Goal: Task Accomplishment & Management: Manage account settings

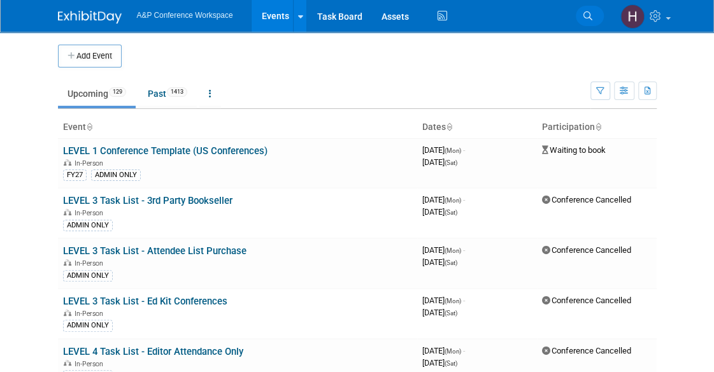
click at [590, 13] on icon at bounding box center [587, 15] width 9 height 9
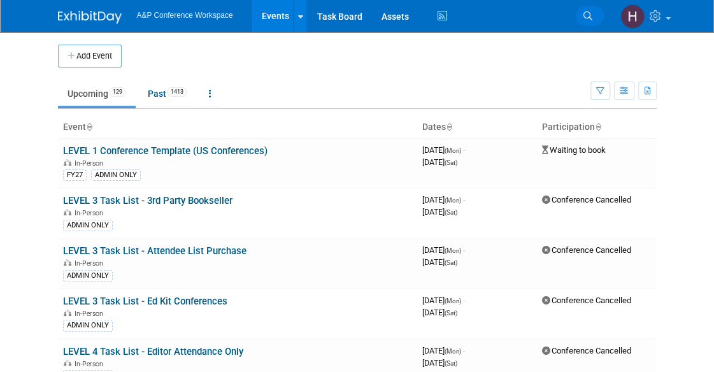
click at [599, 10] on link "Search" at bounding box center [590, 16] width 28 height 20
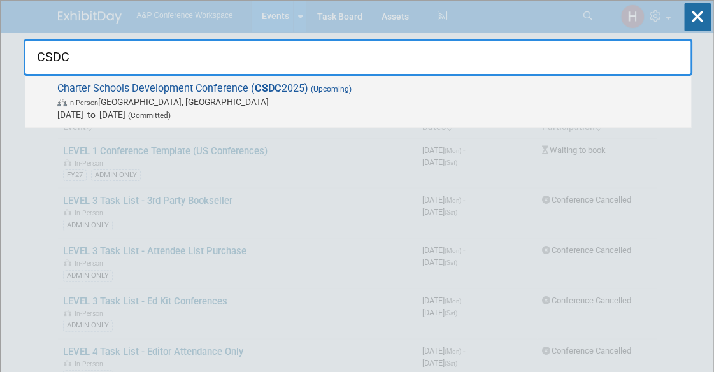
type input "CSDC"
click at [497, 98] on span "In-Person [GEOGRAPHIC_DATA], [GEOGRAPHIC_DATA]" at bounding box center [370, 102] width 627 height 13
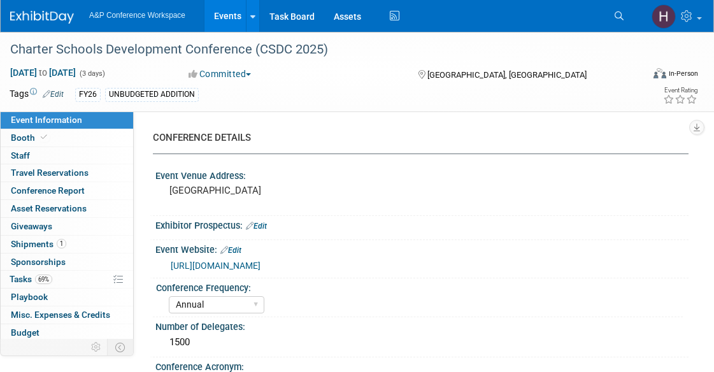
select select "Annual"
select select "Level 2"
select select "In-Person Booth"
select select "Schools"
select select "Bloomsbury Digital Resources"
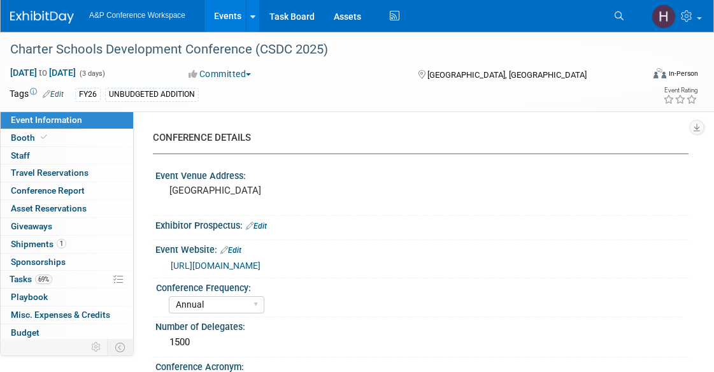
select select "Anne Weston"
select select "Mark Strong"
select select "BDR Product Awareness and Trial Generation​"
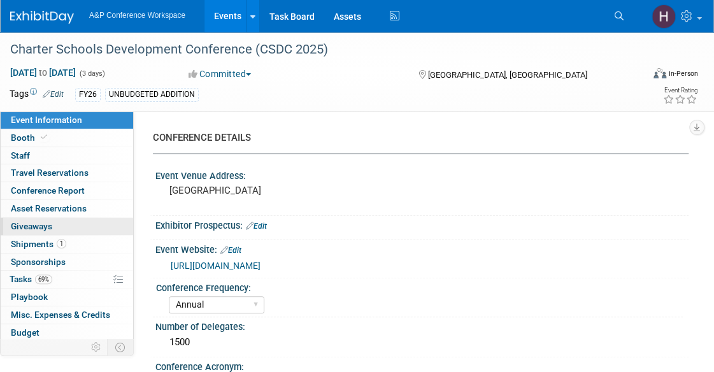
scroll to position [52, 0]
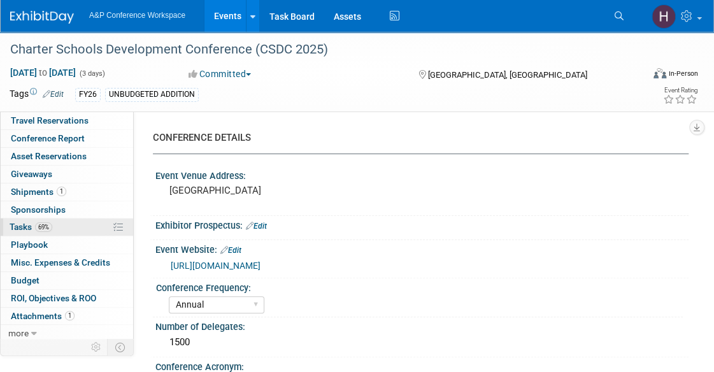
click at [64, 225] on link "69% Tasks 69%" at bounding box center [67, 226] width 132 height 17
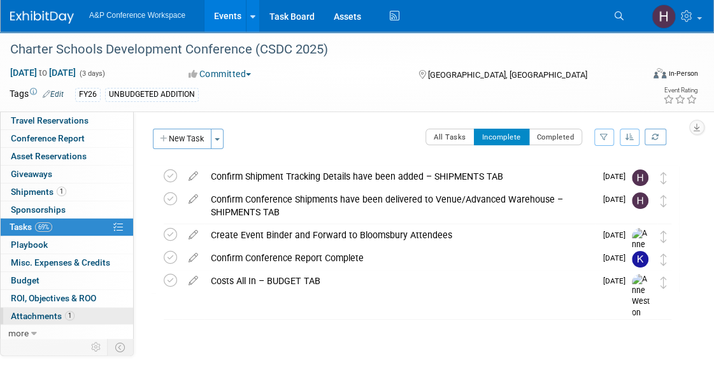
click at [52, 311] on span "Attachments 1" at bounding box center [43, 316] width 64 height 10
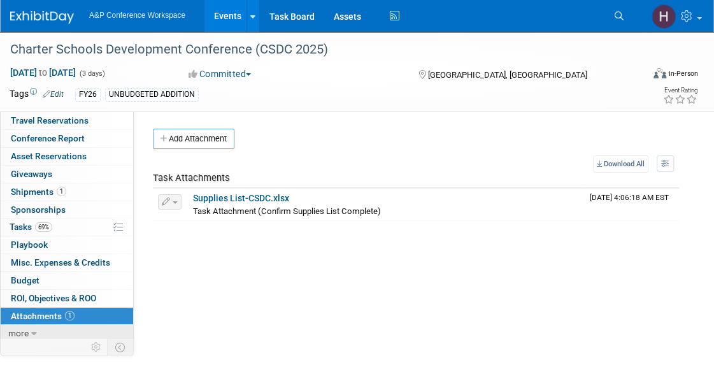
click at [46, 327] on link "more" at bounding box center [67, 333] width 132 height 17
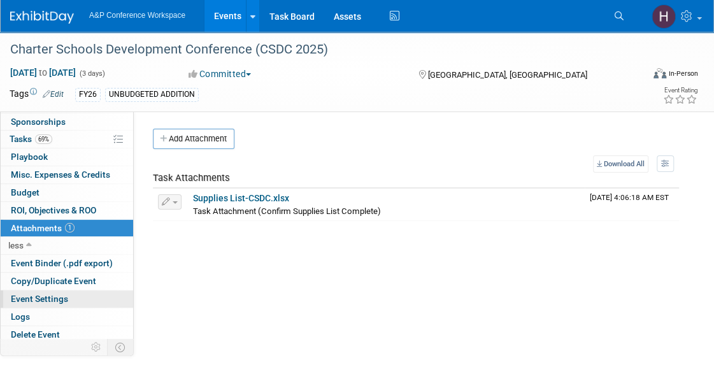
scroll to position [0, 0]
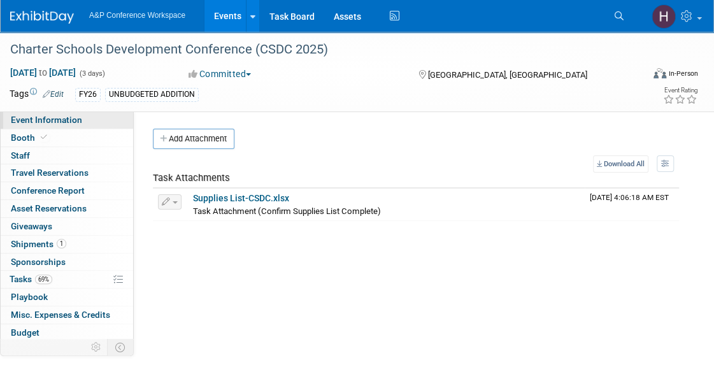
click at [52, 115] on span "Event Information" at bounding box center [46, 120] width 71 height 10
select select "Annual"
select select "Level 2"
select select "In-Person Booth"
select select "Schools"
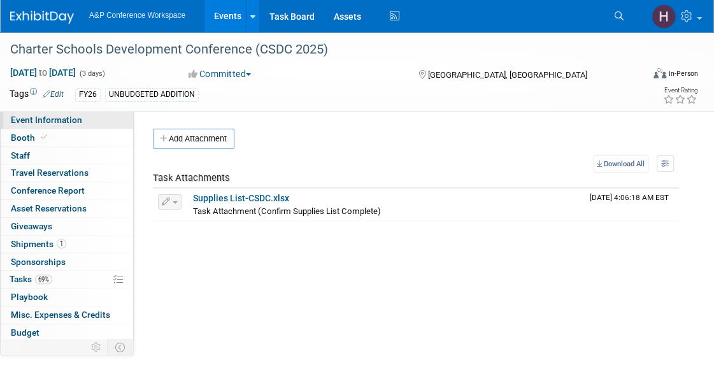
select select "Bloomsbury Digital Resources"
select select "Anne Weston"
select select "Mark Strong"
select select "BDR Product Awareness and Trial Generation​"
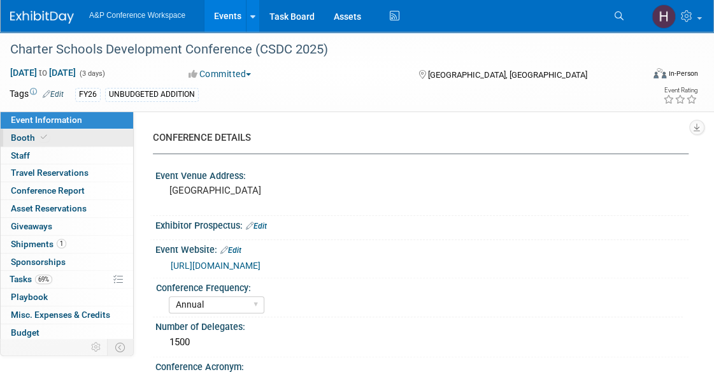
click at [66, 145] on link "Booth" at bounding box center [67, 137] width 132 height 17
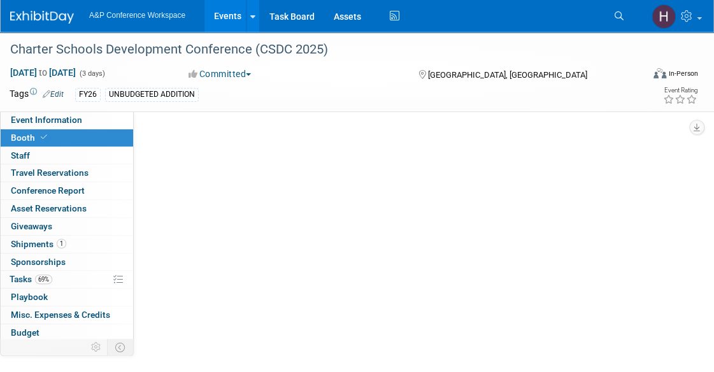
select select "CLDC - Digital/BDR"
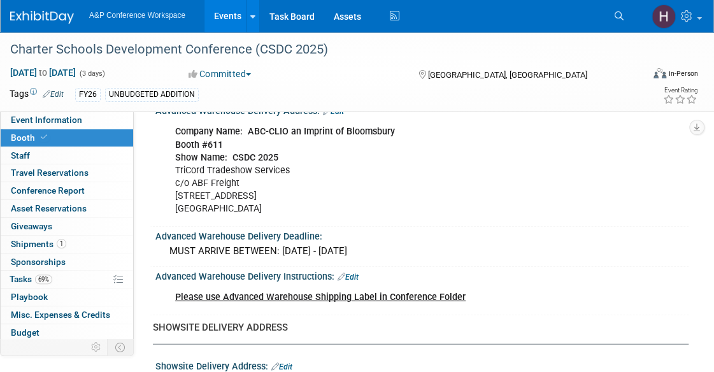
scroll to position [1270, 0]
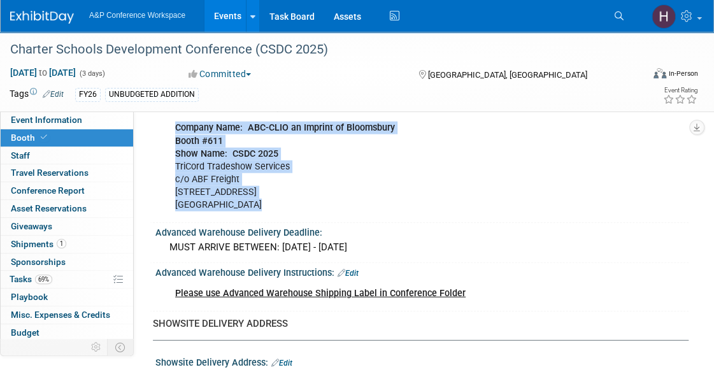
drag, startPoint x: 259, startPoint y: 207, endPoint x: 168, endPoint y: 127, distance: 121.4
click at [168, 127] on div "Company Name: ABC-CLIO an Imprint of Bloomsbury Booth #611 Show Name: CSDC 2025…" at bounding box center [373, 166] width 414 height 103
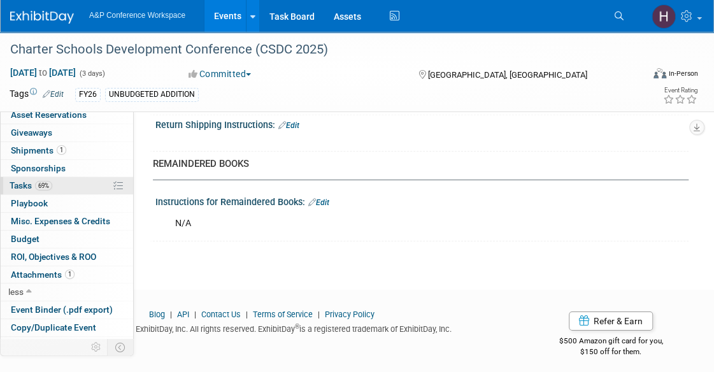
scroll to position [122, 0]
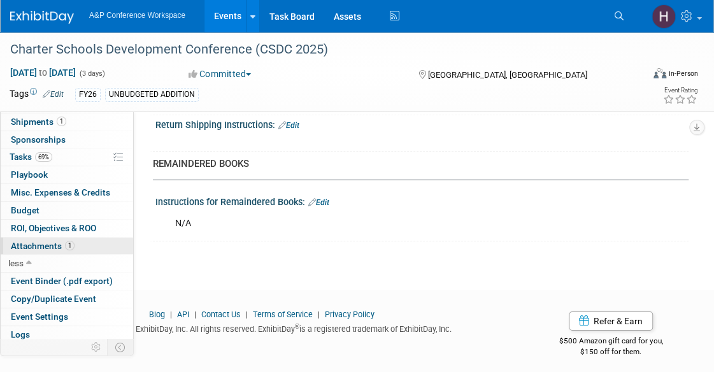
click at [55, 248] on span "Attachments 1" at bounding box center [43, 246] width 64 height 10
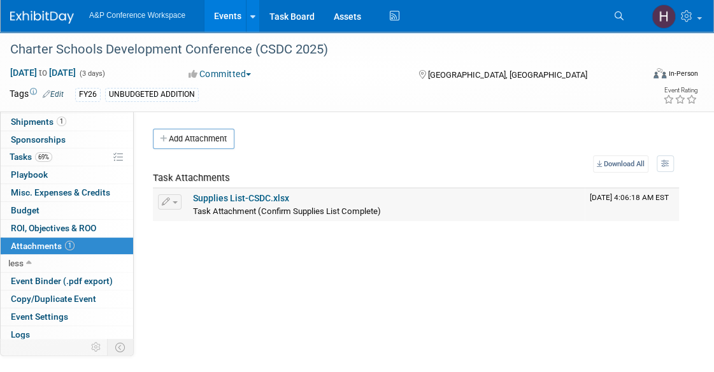
click at [260, 194] on link "Supplies List-CSDC.xlsx" at bounding box center [241, 198] width 96 height 10
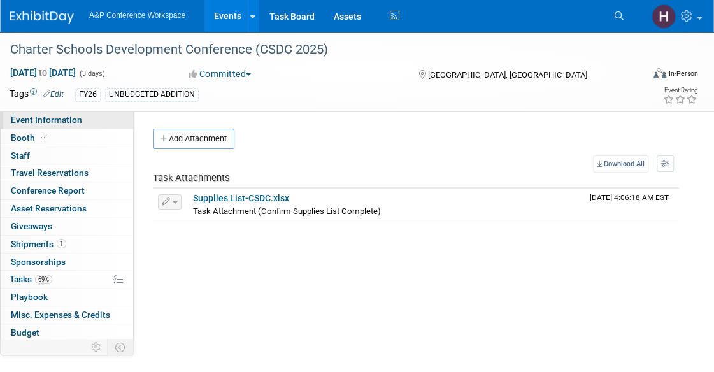
click at [70, 119] on span "Event Information" at bounding box center [46, 120] width 71 height 10
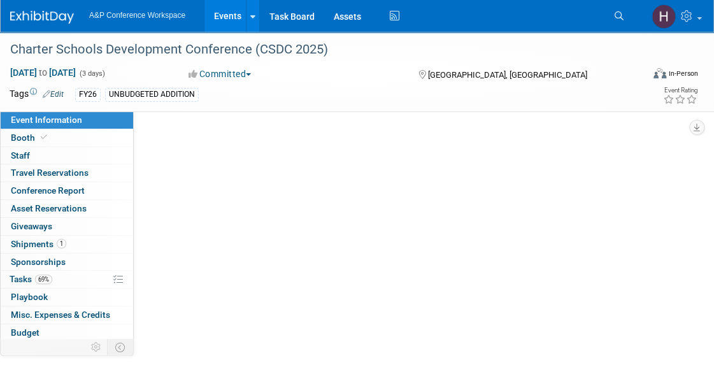
select select "Annual"
select select "Level 2"
select select "In-Person Booth"
select select "Schools"
select select "Bloomsbury Digital Resources"
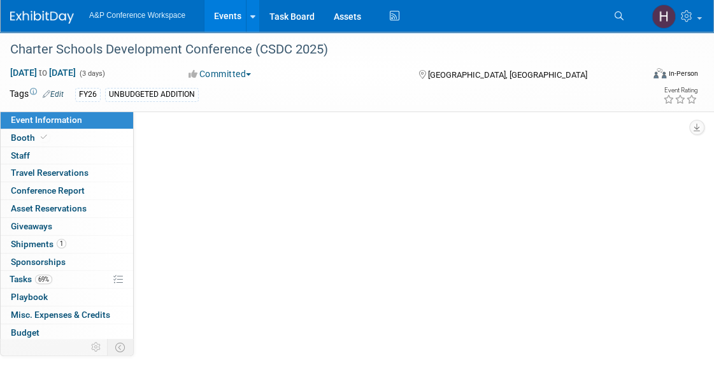
select select "Anne Weston"
select select "Mark Strong"
select select "BDR Product Awareness and Trial Generation​"
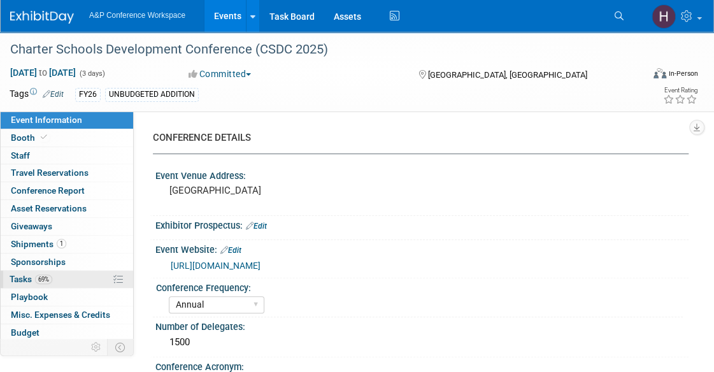
click at [64, 273] on link "69% Tasks 69%" at bounding box center [67, 279] width 132 height 17
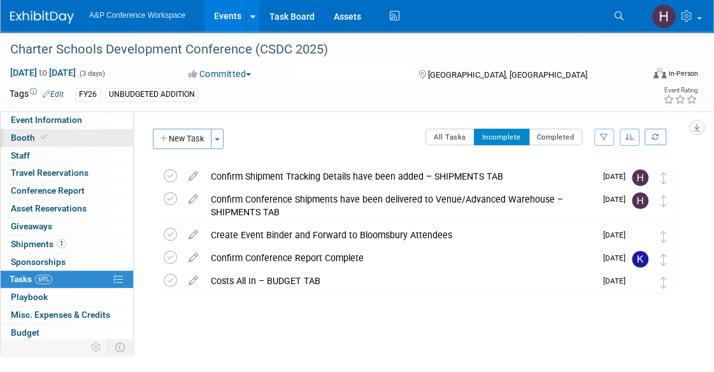
click at [36, 136] on span "Booth" at bounding box center [30, 137] width 39 height 10
select select "CLDC - Digital/BDR"
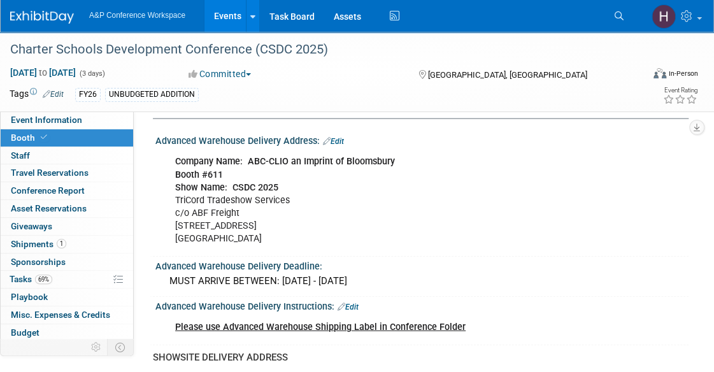
scroll to position [1240, 0]
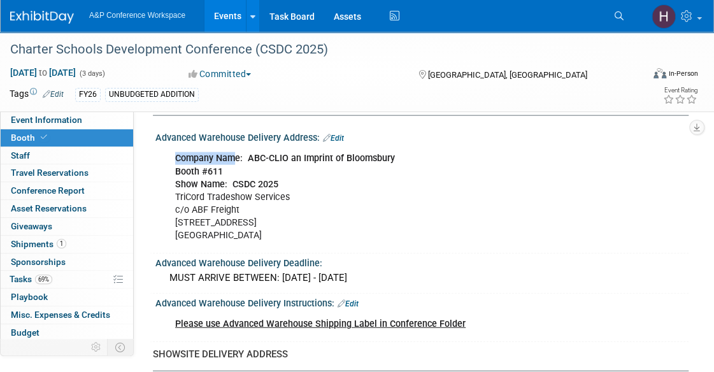
drag, startPoint x: 169, startPoint y: 150, endPoint x: 236, endPoint y: 152, distance: 66.3
click at [236, 152] on div "Company Name: ABC-CLIO an Imprint of Bloomsbury Booth #611 Show Name: CSDC 2025…" at bounding box center [373, 197] width 414 height 103
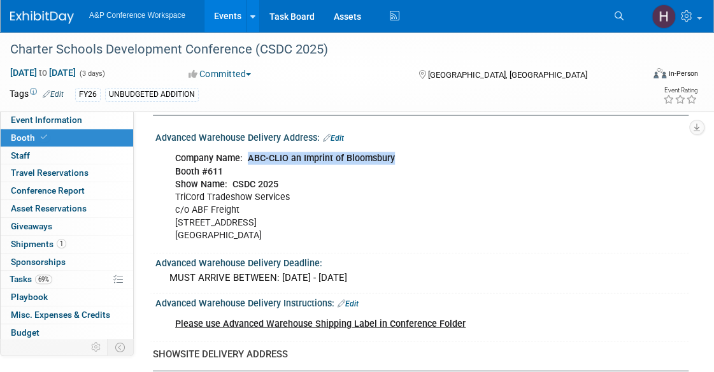
drag, startPoint x: 248, startPoint y: 156, endPoint x: 447, endPoint y: 153, distance: 198.7
click at [447, 153] on div "Company Name: ABC-CLIO an Imprint of Bloomsbury Booth #611 Show Name: CSDC 2025…" at bounding box center [373, 197] width 414 height 103
copy b "ABC-CLIO an Imprint of Bloomsbury"
click at [216, 166] on b "Booth #611" at bounding box center [199, 171] width 48 height 11
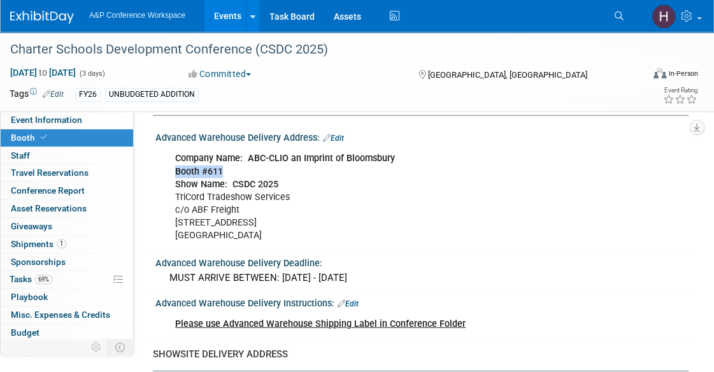
drag, startPoint x: 234, startPoint y: 164, endPoint x: 170, endPoint y: 169, distance: 64.6
click at [170, 169] on div "Company Name: ABC-CLIO an Imprint of Bloomsbury Booth #611 Show Name: CSDC 2025…" at bounding box center [373, 197] width 414 height 103
copy b "Booth #611"
drag, startPoint x: 282, startPoint y: 183, endPoint x: 231, endPoint y: 183, distance: 51.6
click at [231, 183] on div "Company Name: ABC-CLIO an Imprint of Bloomsbury Booth #611 Show Name: CSDC 2025…" at bounding box center [373, 197] width 414 height 103
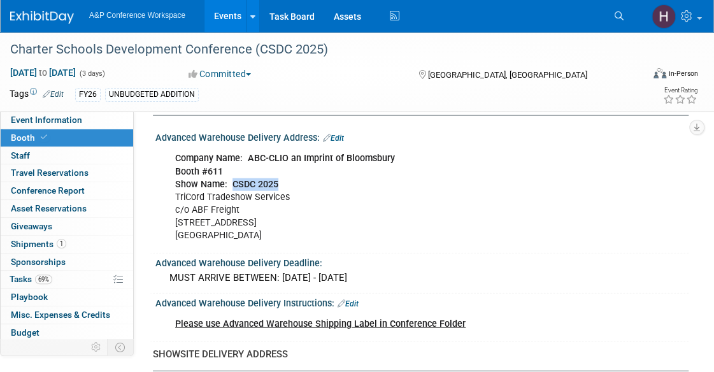
copy b "CSDC 2025"
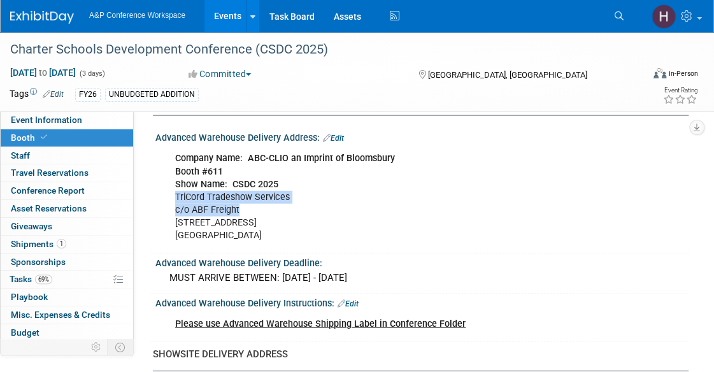
drag, startPoint x: 248, startPoint y: 205, endPoint x: 176, endPoint y: 192, distance: 73.7
click at [176, 192] on div "Company Name: ABC-CLIO an Imprint of Bloomsbury Booth #611 Show Name: CSDC 2025…" at bounding box center [373, 197] width 414 height 103
click at [222, 187] on div "Company Name: ABC-CLIO an Imprint of Bloomsbury Booth #611 Show Name: CSDC 2025…" at bounding box center [373, 197] width 414 height 103
click at [288, 177] on div "Company Name: ABC-CLIO an Imprint of Bloomsbury Booth #611 Show Name: CSDC 2025…" at bounding box center [373, 197] width 414 height 103
drag, startPoint x: 292, startPoint y: 195, endPoint x: 167, endPoint y: 191, distance: 124.2
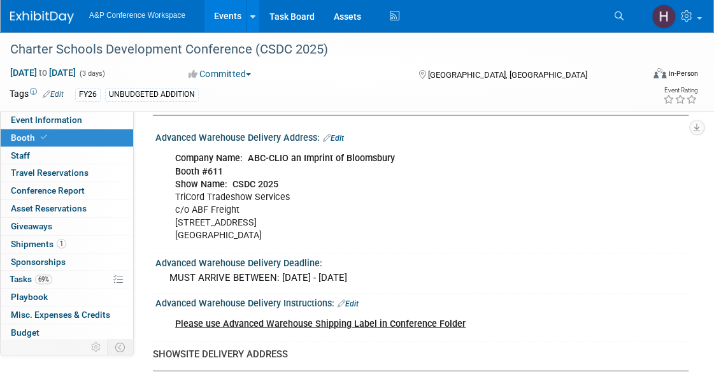
click at [167, 191] on div "Company Name: ABC-CLIO an Imprint of Bloomsbury Booth #611 Show Name: CSDC 2025…" at bounding box center [373, 197] width 414 height 103
copy div "TriCord Tradeshow Services"
drag, startPoint x: 245, startPoint y: 206, endPoint x: 176, endPoint y: 206, distance: 68.8
click at [176, 206] on div "Company Name: ABC-CLIO an Imprint of Bloomsbury Booth #611 Show Name: CSDC 2025…" at bounding box center [373, 197] width 414 height 103
copy div "c/o ABF Freight"
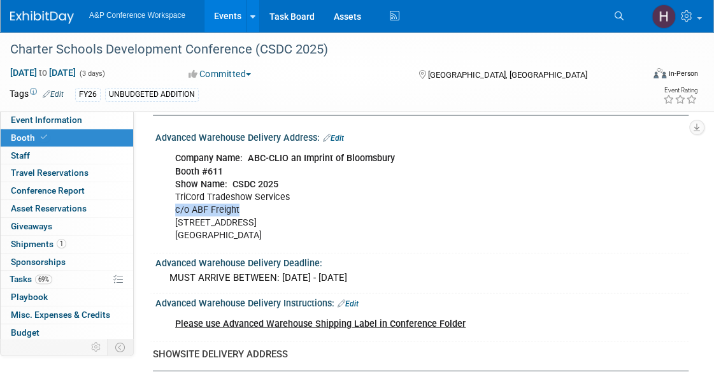
drag, startPoint x: 264, startPoint y: 217, endPoint x: 171, endPoint y: 213, distance: 93.1
click at [171, 213] on div "Company Name: ABC-CLIO an Imprint of Bloomsbury Booth #611 Show Name: CSDC 2025…" at bounding box center [373, 197] width 414 height 103
copy div "10744 Almond Ave"
drag, startPoint x: 259, startPoint y: 228, endPoint x: 229, endPoint y: 227, distance: 30.6
click at [229, 227] on div "Company Name: ABC-CLIO an Imprint of Bloomsbury Booth #611 Show Name: CSDC 2025…" at bounding box center [373, 197] width 414 height 103
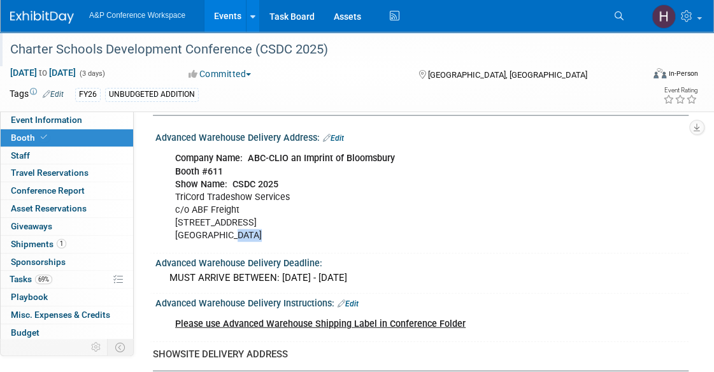
copy div "92337"
click at [56, 264] on span "Sponsorships 0" at bounding box center [38, 262] width 55 height 10
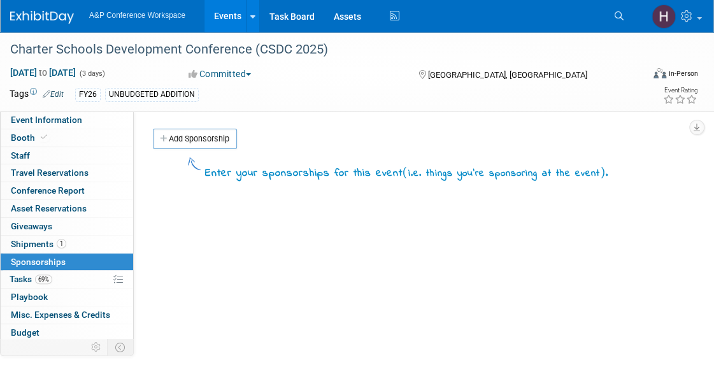
click at [50, 277] on span "69%" at bounding box center [43, 279] width 17 height 10
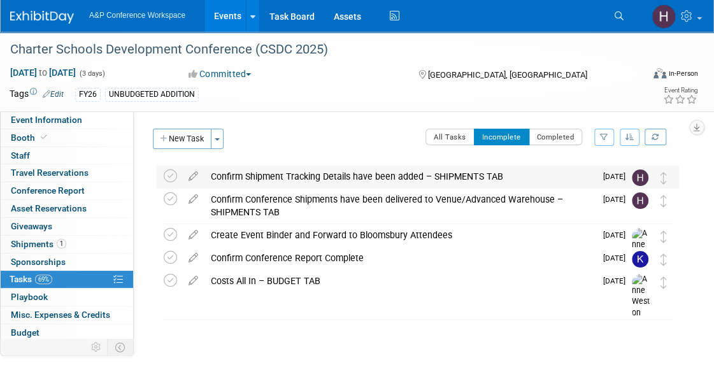
click at [160, 173] on div "Confirm Shipment Tracking Details have been added – SHIPMENTS TAB TAGGED CONTRI…" at bounding box center [417, 178] width 523 height 24
click at [167, 173] on icon at bounding box center [170, 175] width 13 height 13
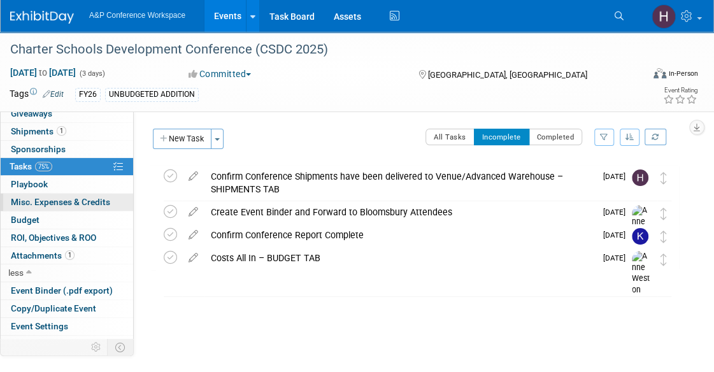
scroll to position [115, 0]
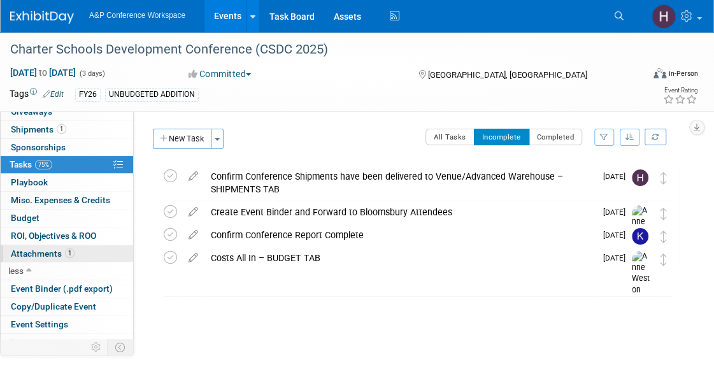
click at [50, 245] on link "1 Attachments 1" at bounding box center [67, 253] width 132 height 17
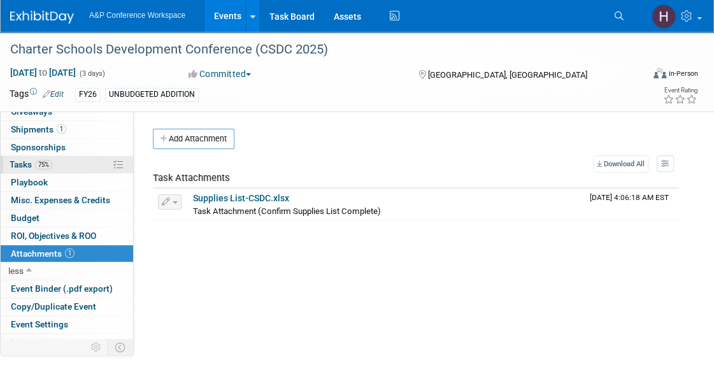
click at [59, 162] on link "75% Tasks 75%" at bounding box center [67, 164] width 132 height 17
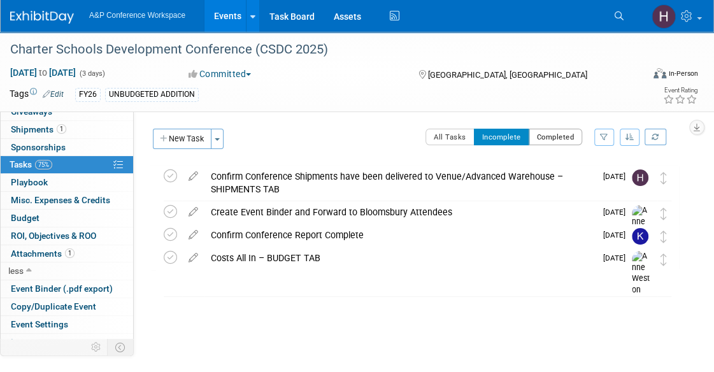
click at [557, 136] on button "Completed" at bounding box center [556, 137] width 54 height 17
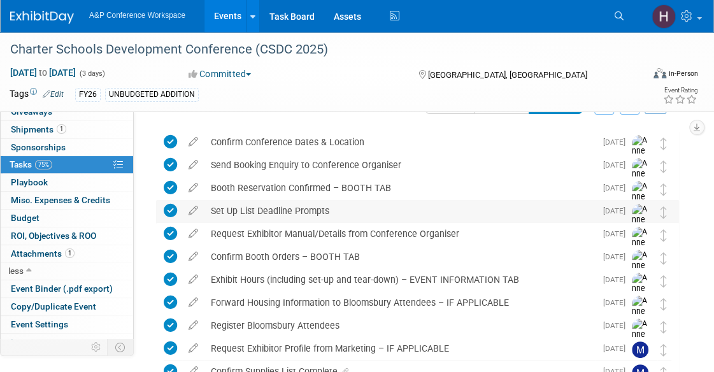
scroll to position [0, 0]
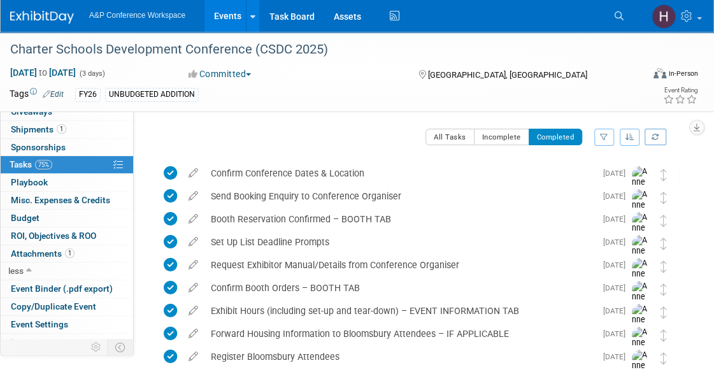
click at [504, 147] on div "All Tasks Incomplete Completed Filter by Assignee -- Select Assignee -- All una…" at bounding box center [443, 142] width 472 height 27
click at [493, 138] on button "Incomplete" at bounding box center [501, 137] width 55 height 17
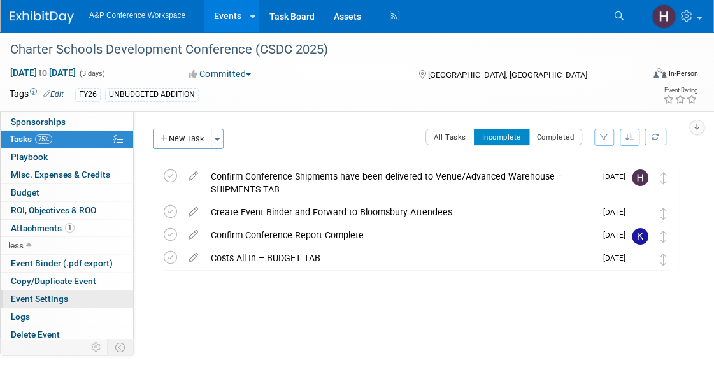
scroll to position [136, 0]
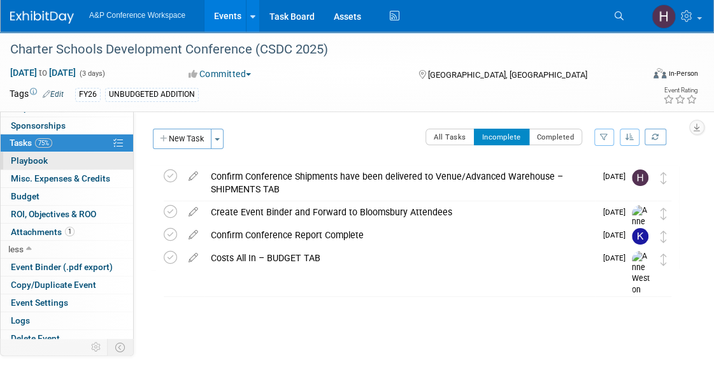
click at [65, 162] on link "0 Playbook 0" at bounding box center [67, 160] width 132 height 17
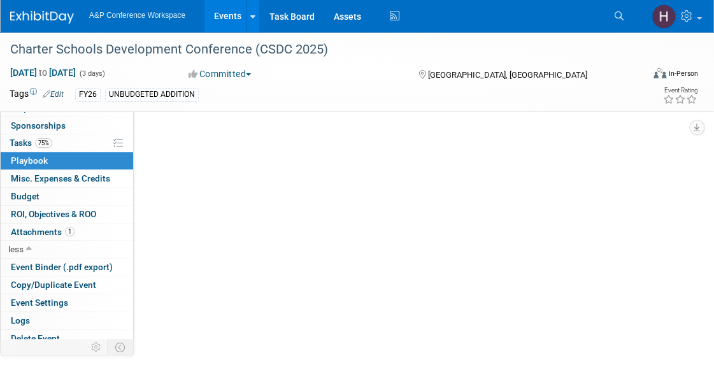
scroll to position [0, 0]
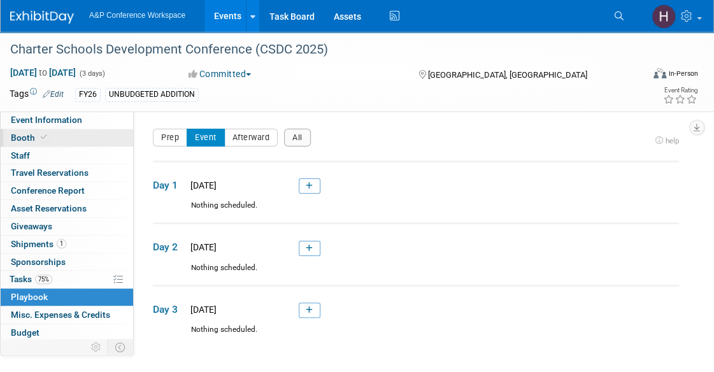
click at [44, 136] on icon at bounding box center [44, 137] width 6 height 7
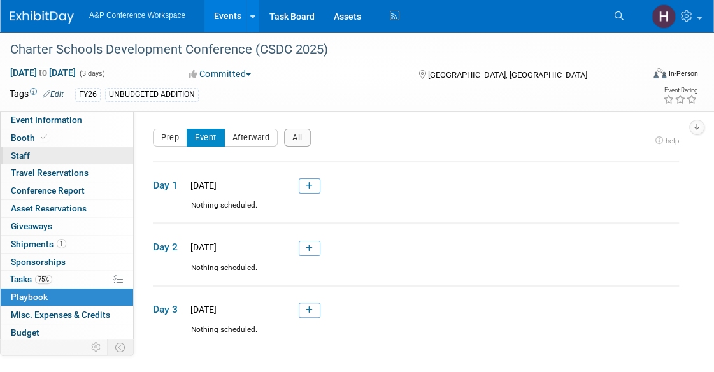
select select "CLDC - Digital/BDR"
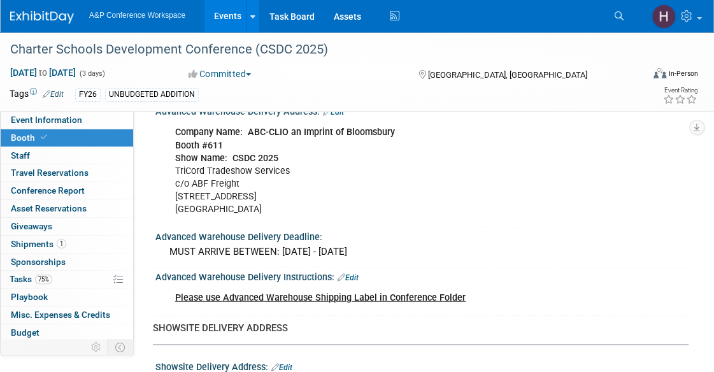
scroll to position [1346, 0]
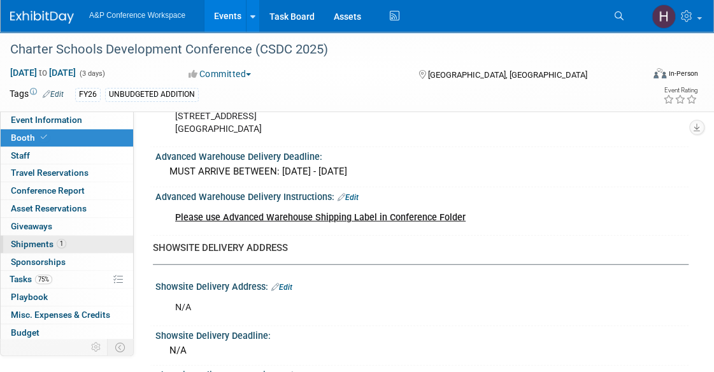
click at [51, 241] on span "Shipments 1" at bounding box center [38, 244] width 55 height 10
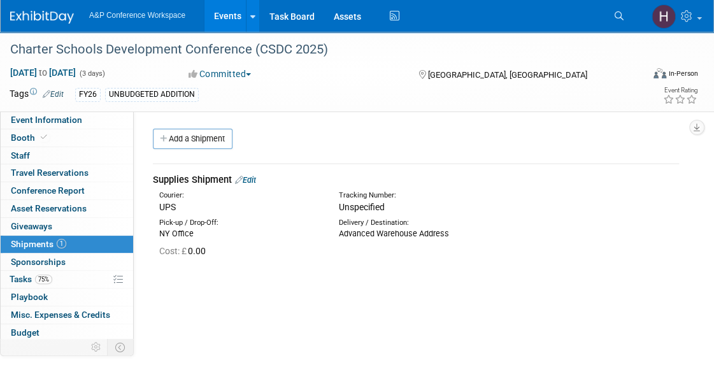
click at [255, 180] on link "Edit" at bounding box center [245, 180] width 21 height 10
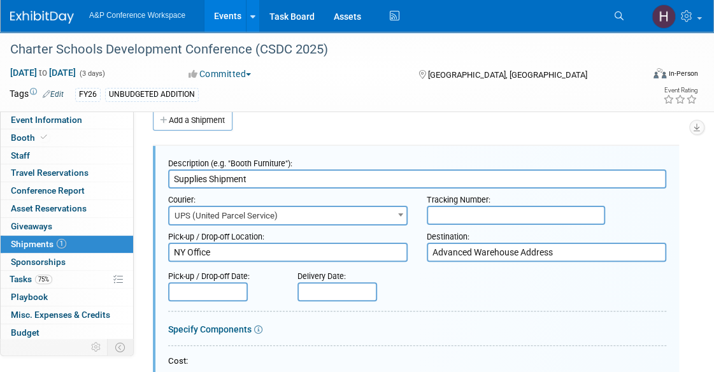
click at [470, 208] on input "text" at bounding box center [516, 215] width 178 height 19
paste input "ups.com/track?tracknum=1Z786Y0X0298123824&loc=en_US&requester=QUIC"
type input "ups.com/track?tracknum=1Z786Y0X0298123824&loc=en_US&requester=QUIC"
paste input "1Z786Y0X0298123824"
drag, startPoint x: 451, startPoint y: 211, endPoint x: 383, endPoint y: 213, distance: 67.5
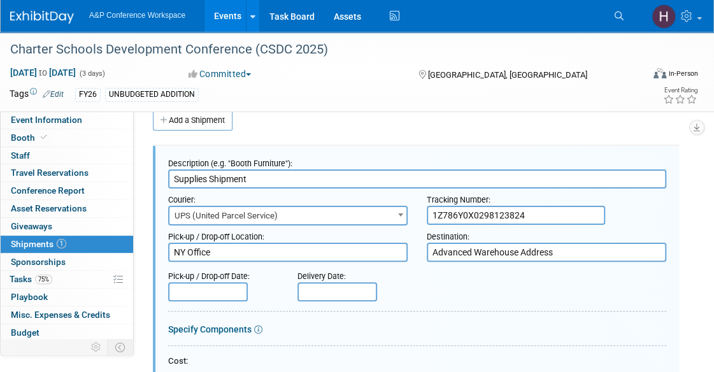
click at [383, 213] on div "Courier: 007EX 17 Post Service (17PostService) 2GO (Negros Navigation) 360 Lion…" at bounding box center [417, 206] width 517 height 37
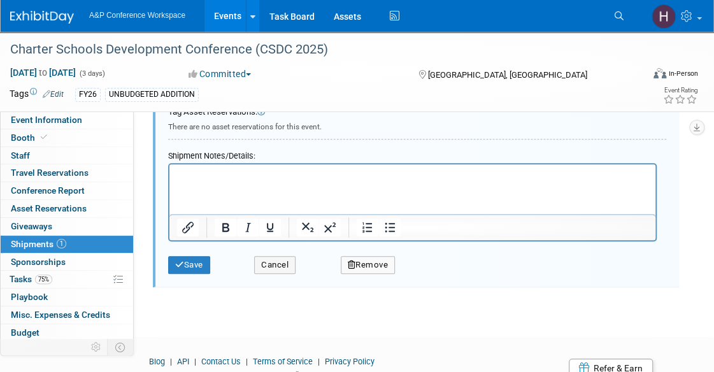
scroll to position [425, 0]
type input "1Z786Y0X0298123824"
click at [213, 259] on div "Save" at bounding box center [202, 261] width 86 height 26
click at [201, 259] on button "Save" at bounding box center [189, 266] width 42 height 18
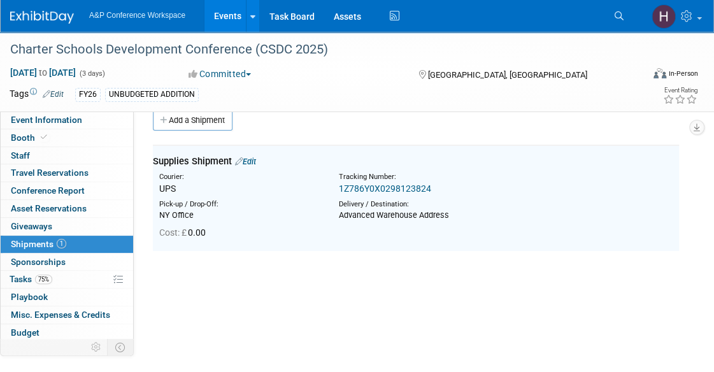
scroll to position [0, 0]
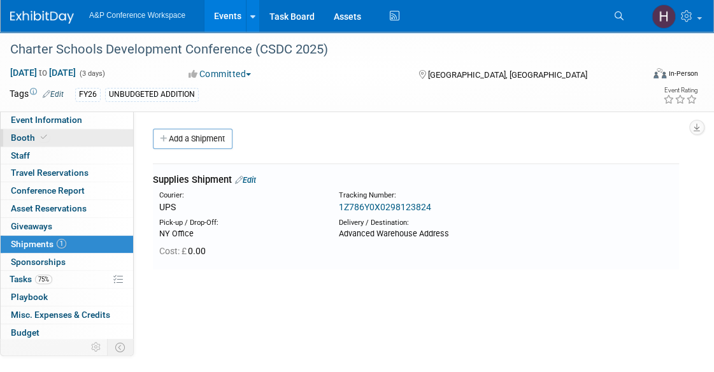
click at [68, 133] on link "Booth" at bounding box center [67, 137] width 132 height 17
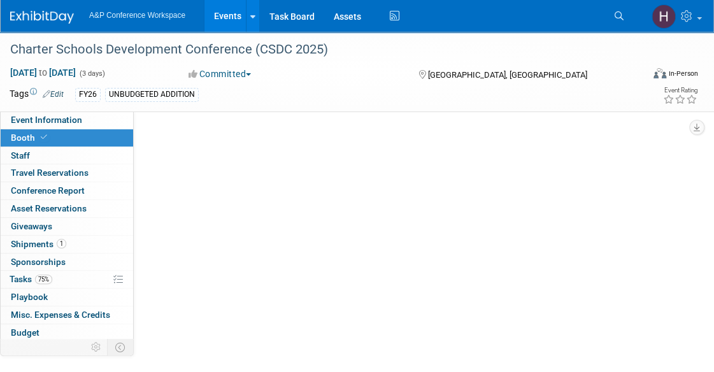
select select "CLDC - Digital/BDR"
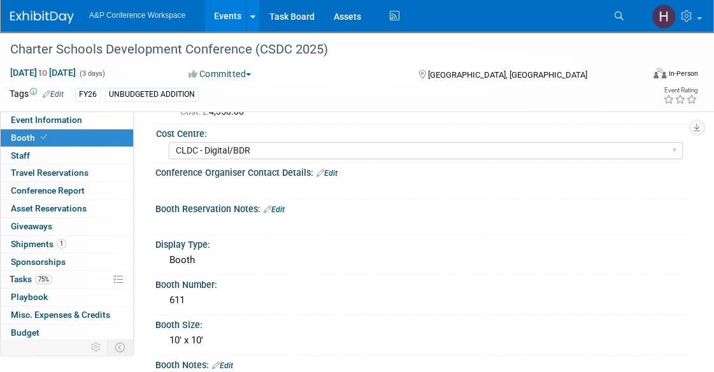
scroll to position [98, 0]
click at [563, 179] on div "X" at bounding box center [420, 181] width 517 height 6
